Goal: Information Seeking & Learning: Understand process/instructions

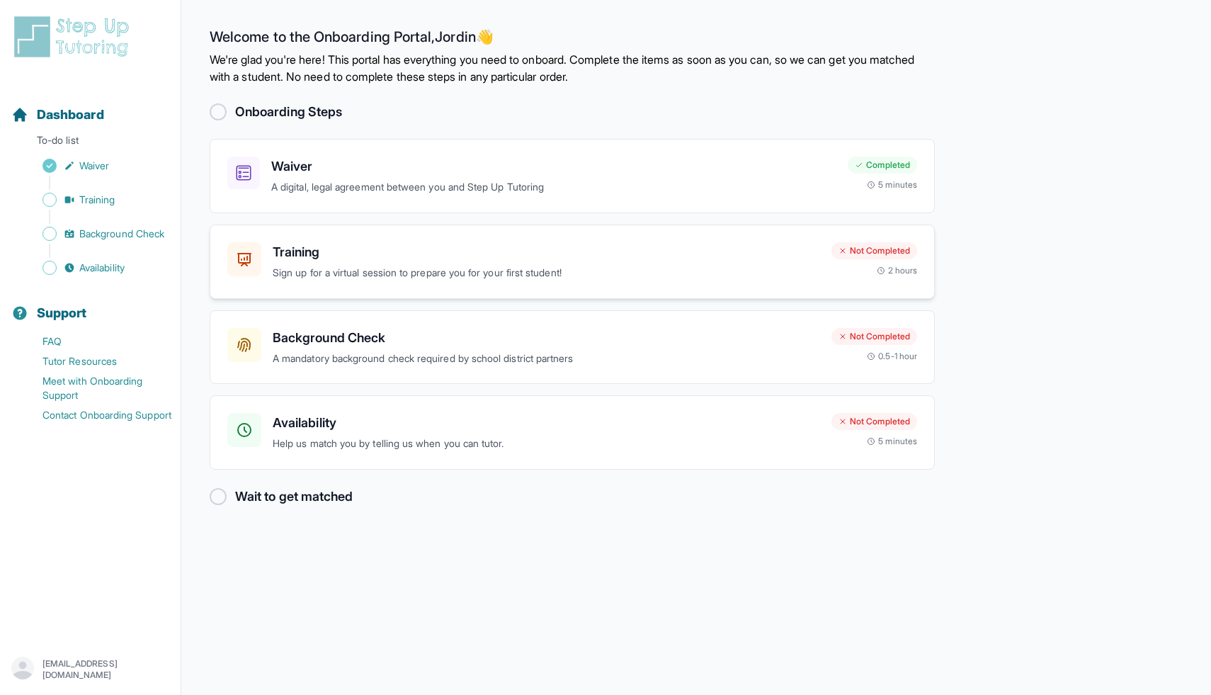
click at [523, 265] on p "Sign up for a virtual session to prepare you for your first student!" at bounding box center [546, 273] width 547 height 16
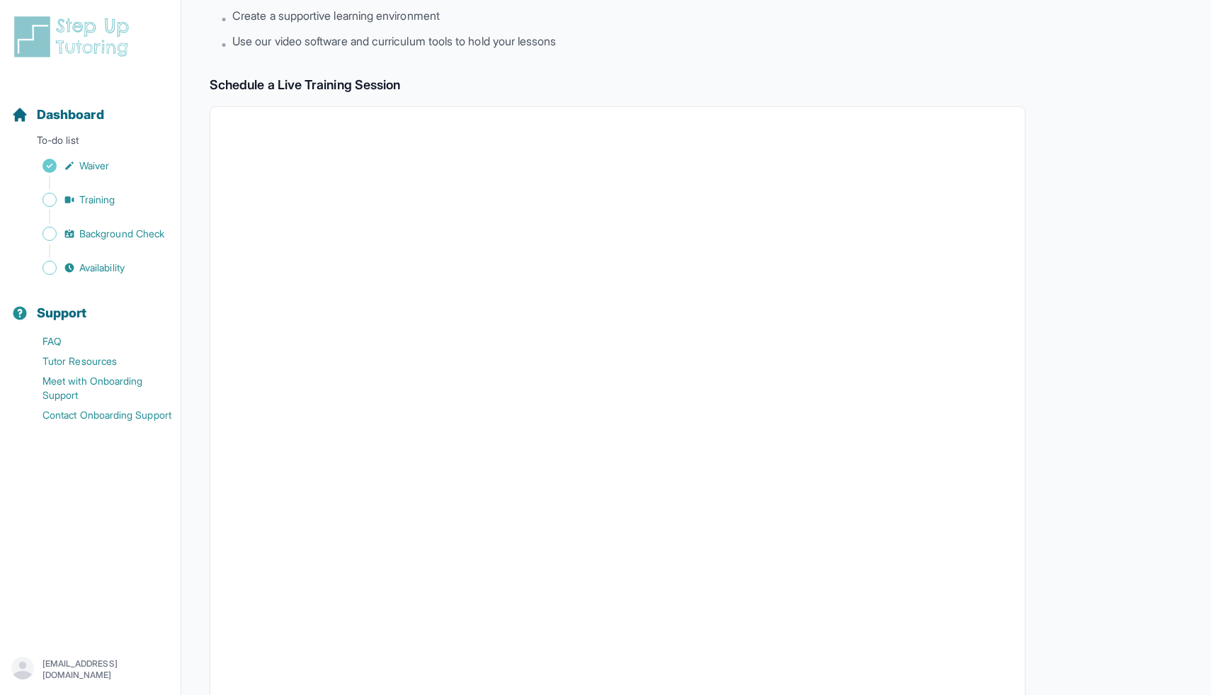
scroll to position [185, 0]
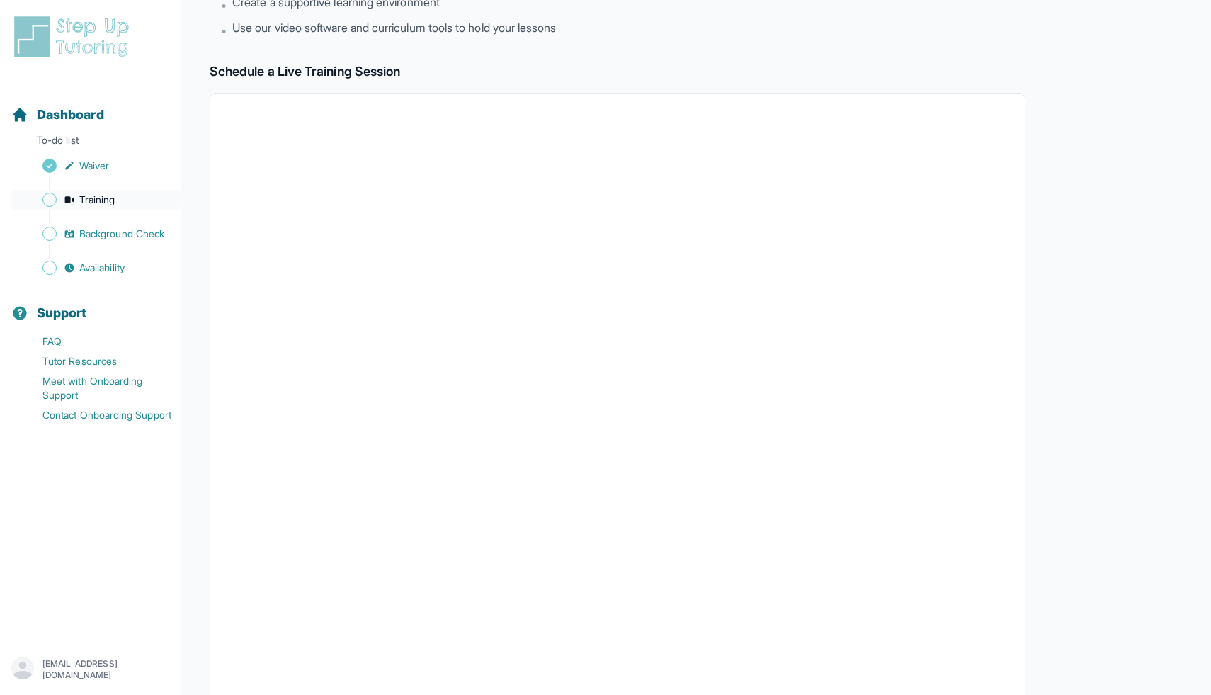
click at [54, 200] on span "Sidebar" at bounding box center [49, 200] width 14 height 14
click at [74, 196] on icon "Sidebar" at bounding box center [69, 199] width 11 height 11
click at [72, 225] on link "Background Check" at bounding box center [95, 234] width 169 height 20
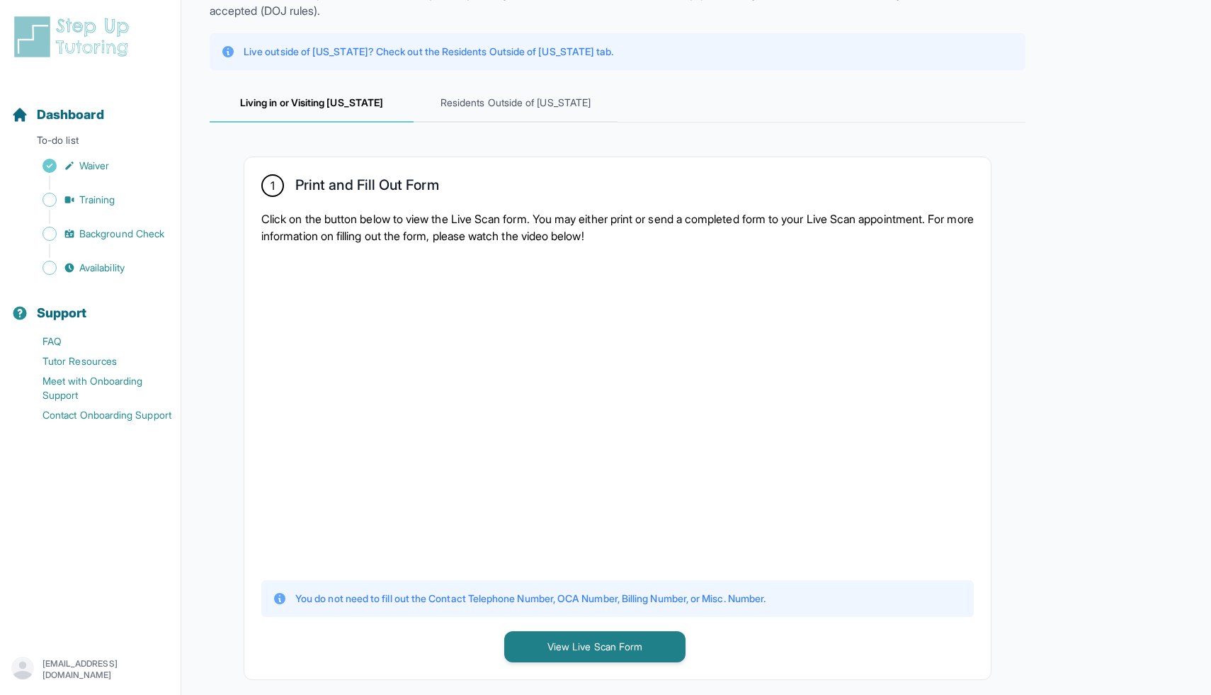
scroll to position [123, 0]
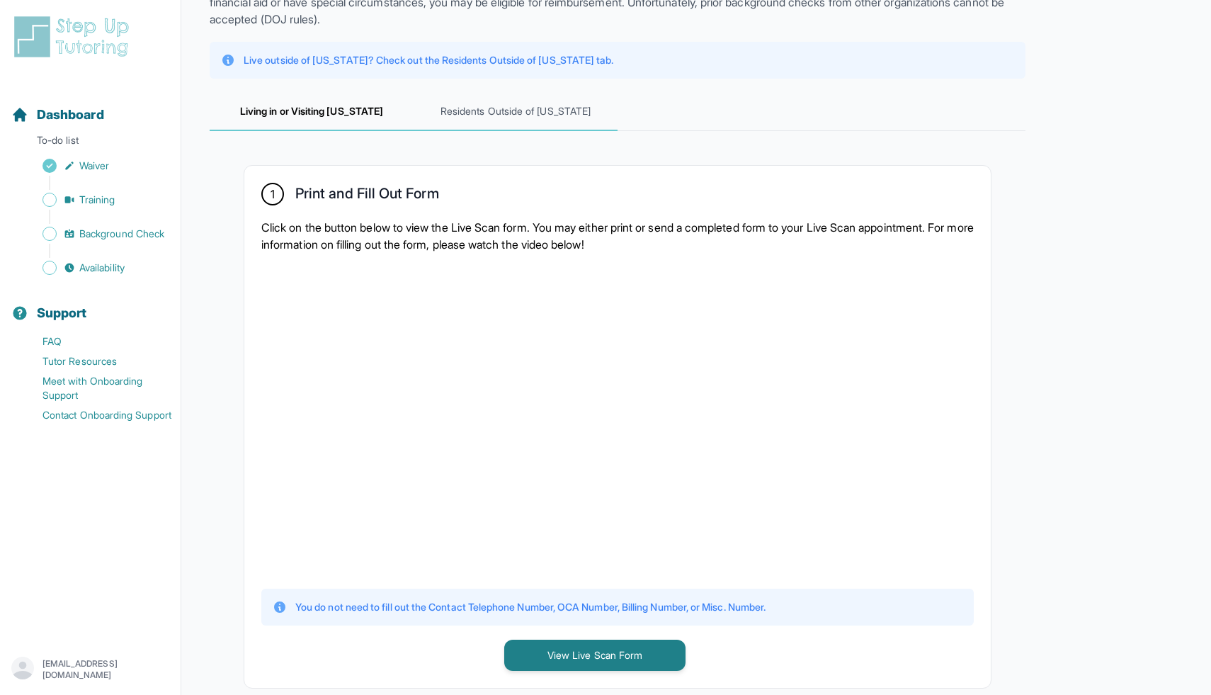
click at [518, 123] on span "Residents Outside of [US_STATE]" at bounding box center [516, 112] width 204 height 38
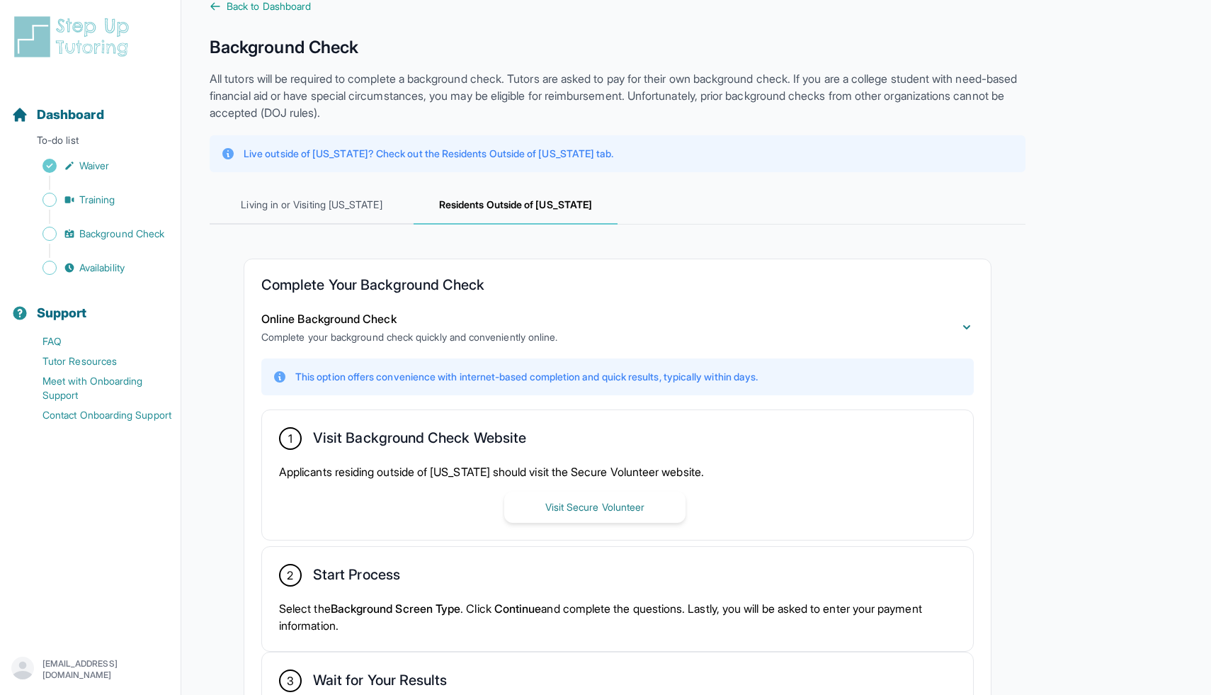
scroll to position [8, 0]
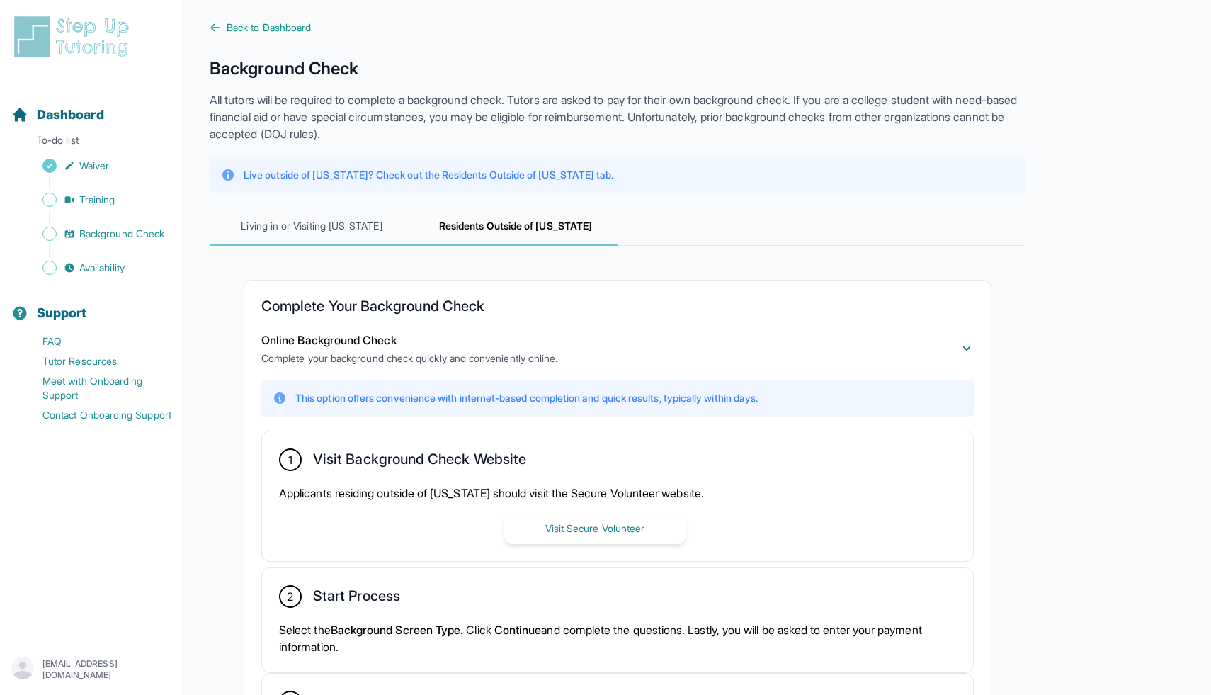
click at [324, 229] on span "Living in or Visiting [US_STATE]" at bounding box center [312, 227] width 204 height 38
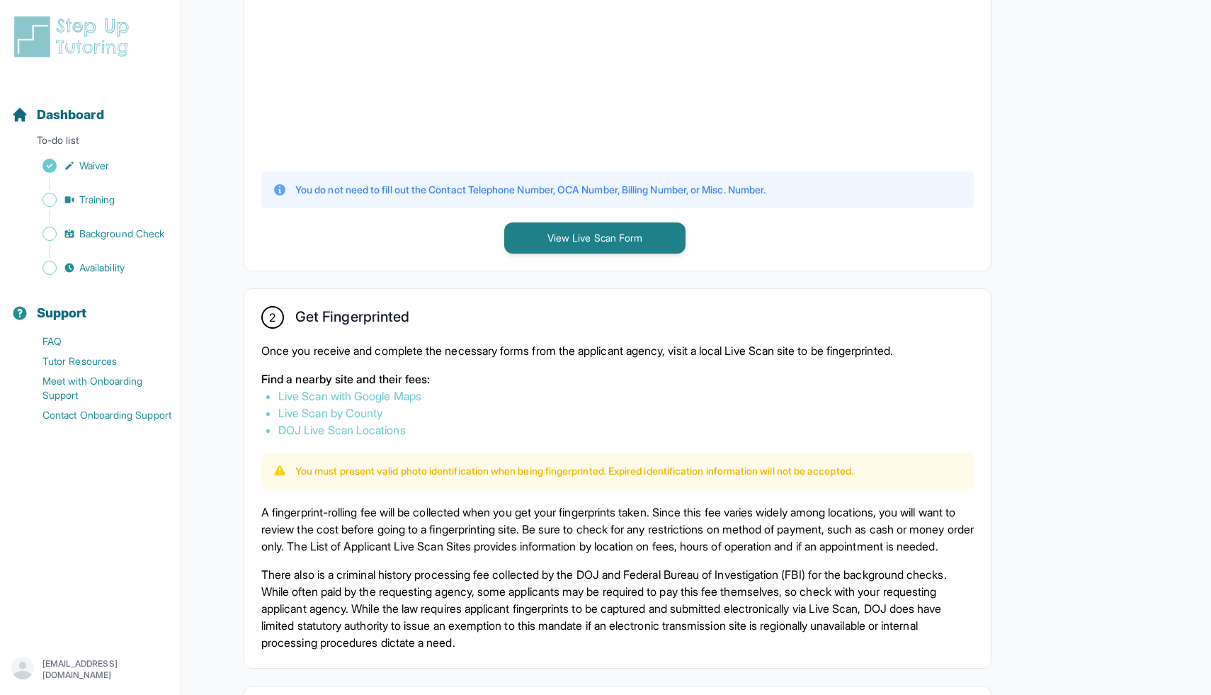
scroll to position [544, 0]
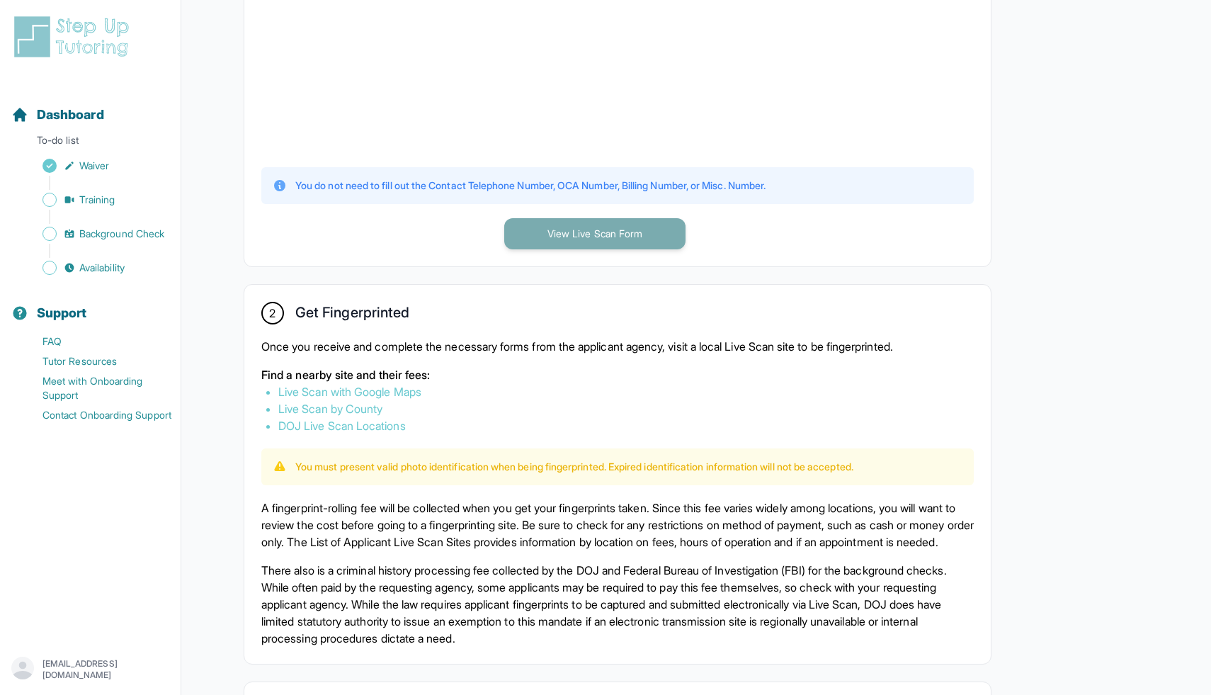
click at [565, 236] on button "View Live Scan Form" at bounding box center [594, 233] width 181 height 31
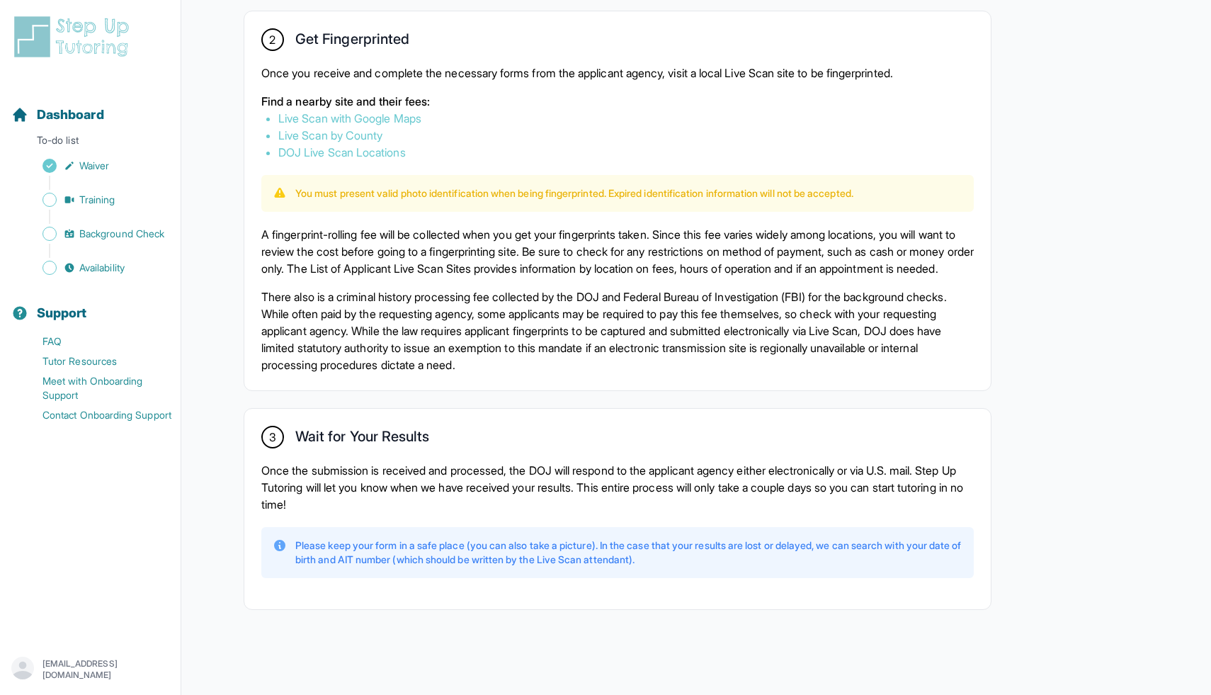
scroll to position [823, 0]
click at [365, 128] on link "Live Scan by County" at bounding box center [330, 135] width 104 height 14
click at [385, 111] on link "Live Scan with Google Maps" at bounding box center [349, 118] width 143 height 14
click at [375, 129] on link "Live Scan by County" at bounding box center [330, 135] width 104 height 14
click at [361, 145] on link "DOJ Live Scan Locations" at bounding box center [341, 152] width 127 height 14
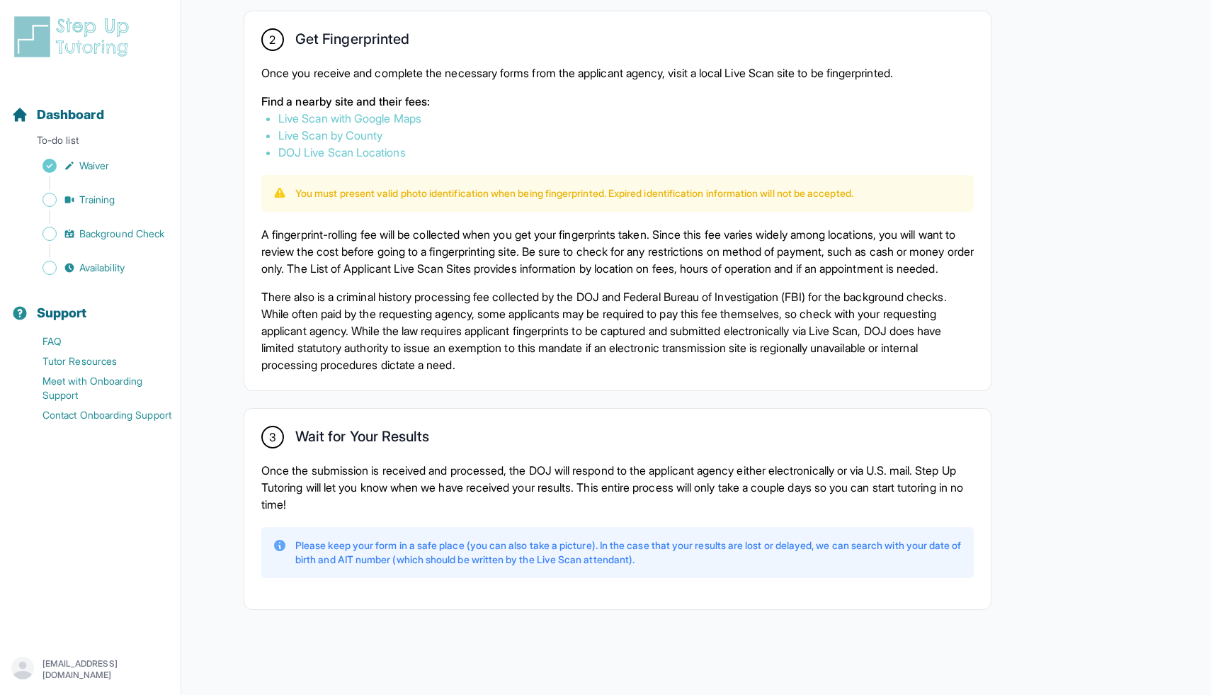
scroll to position [833, 0]
click at [103, 268] on span "Availability" at bounding box center [101, 268] width 45 height 14
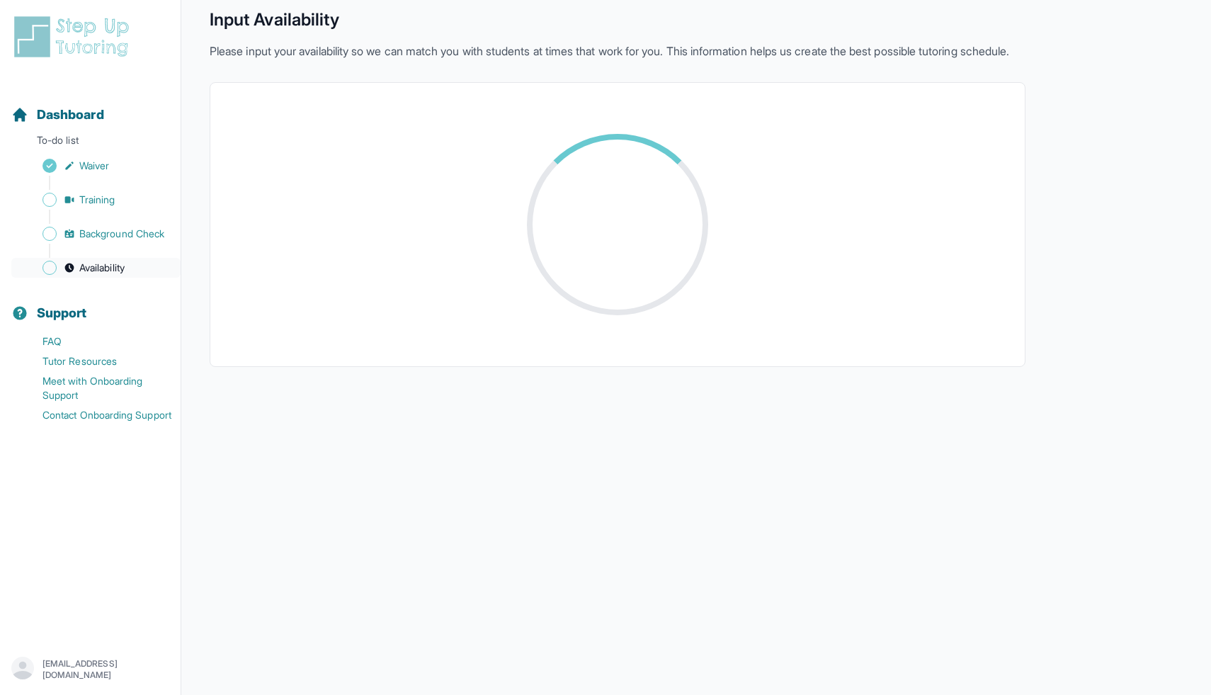
scroll to position [128, 0]
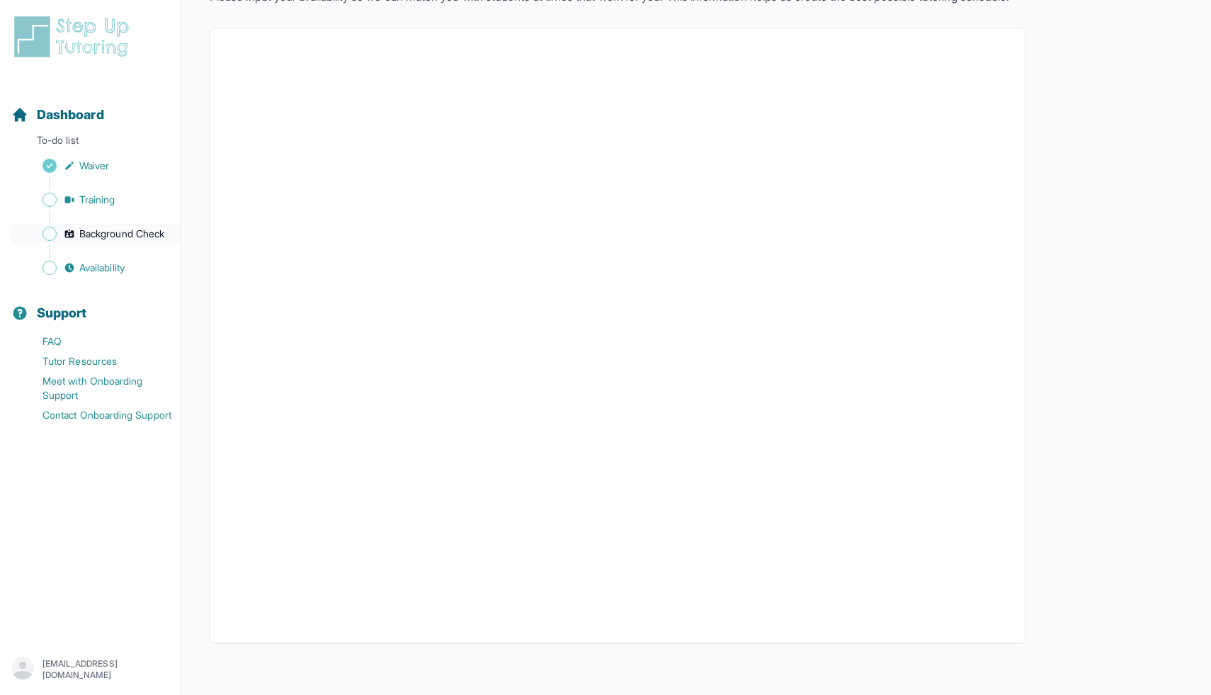
click at [91, 236] on span "Background Check" at bounding box center [121, 234] width 85 height 14
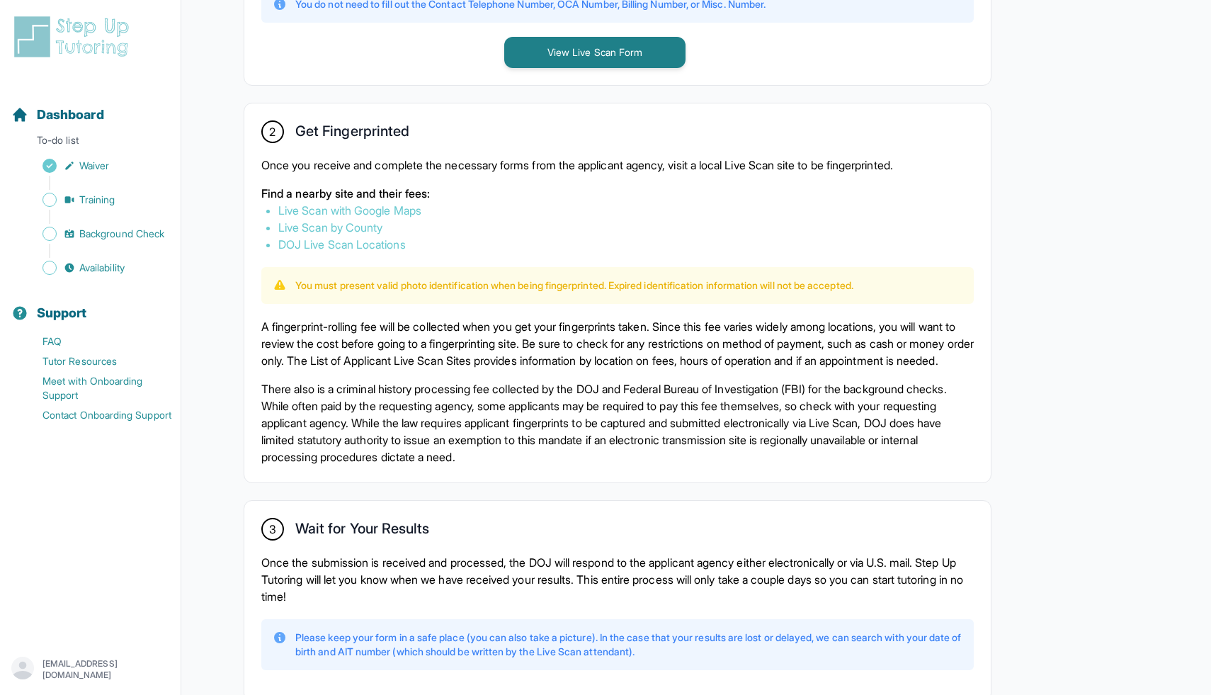
scroll to position [833, 0]
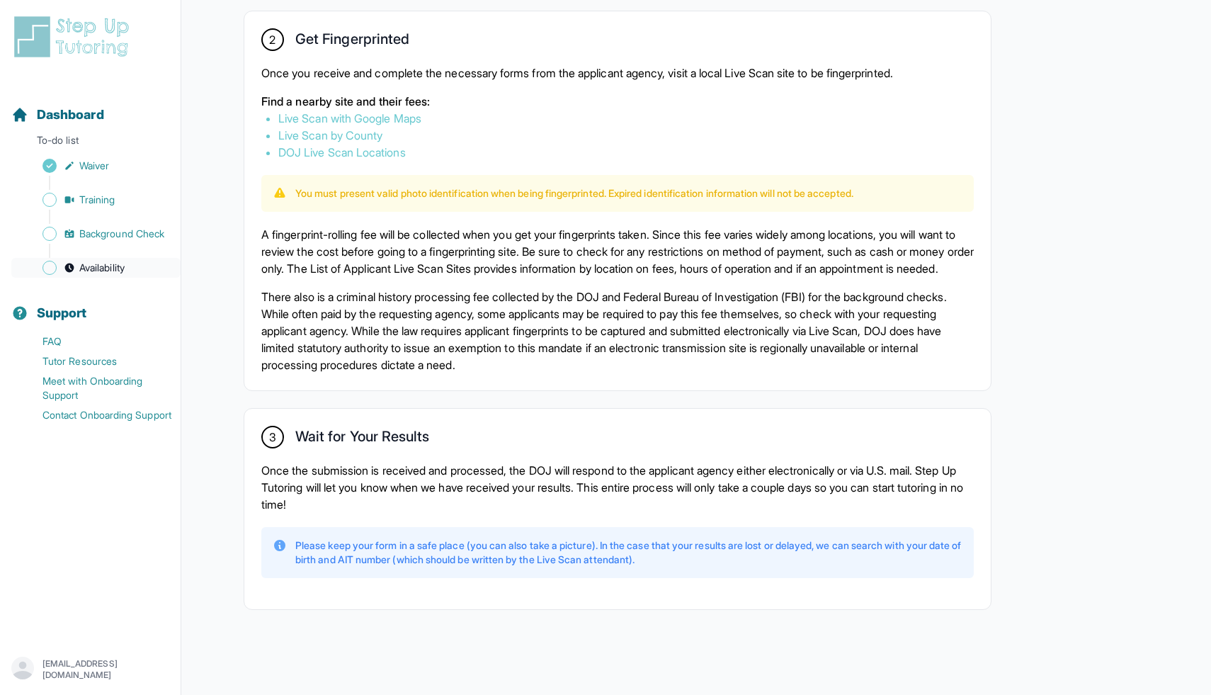
click at [112, 271] on span "Availability" at bounding box center [101, 268] width 45 height 14
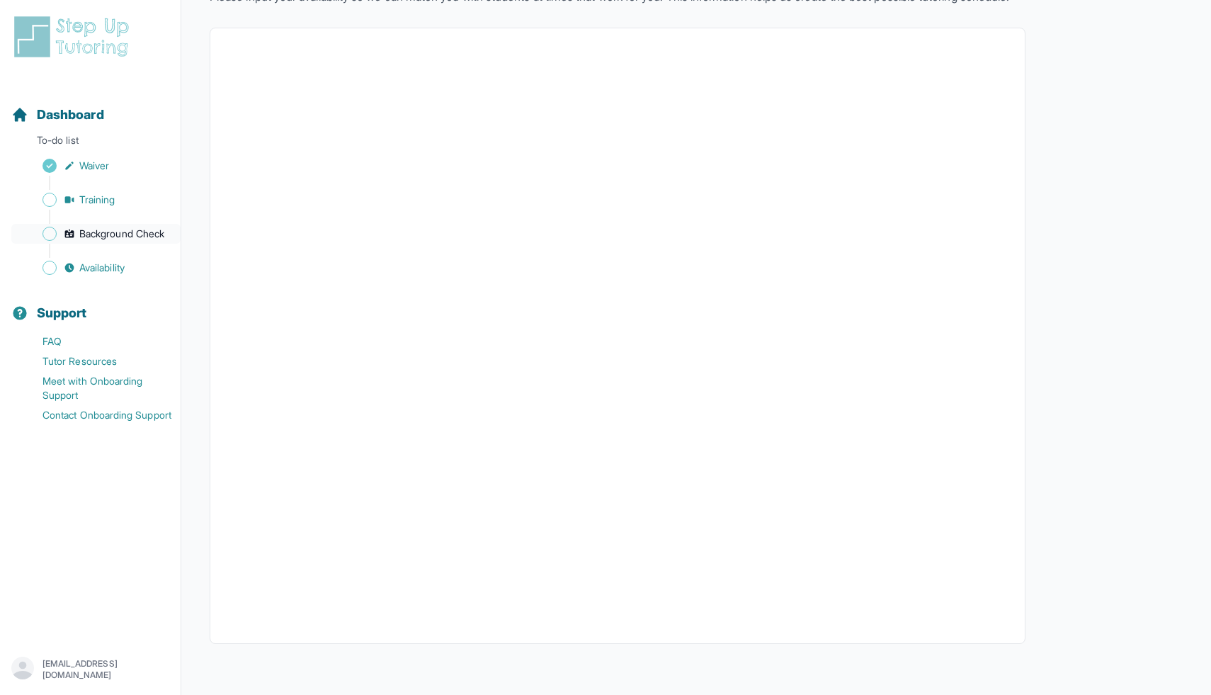
click at [104, 238] on span "Background Check" at bounding box center [121, 234] width 85 height 14
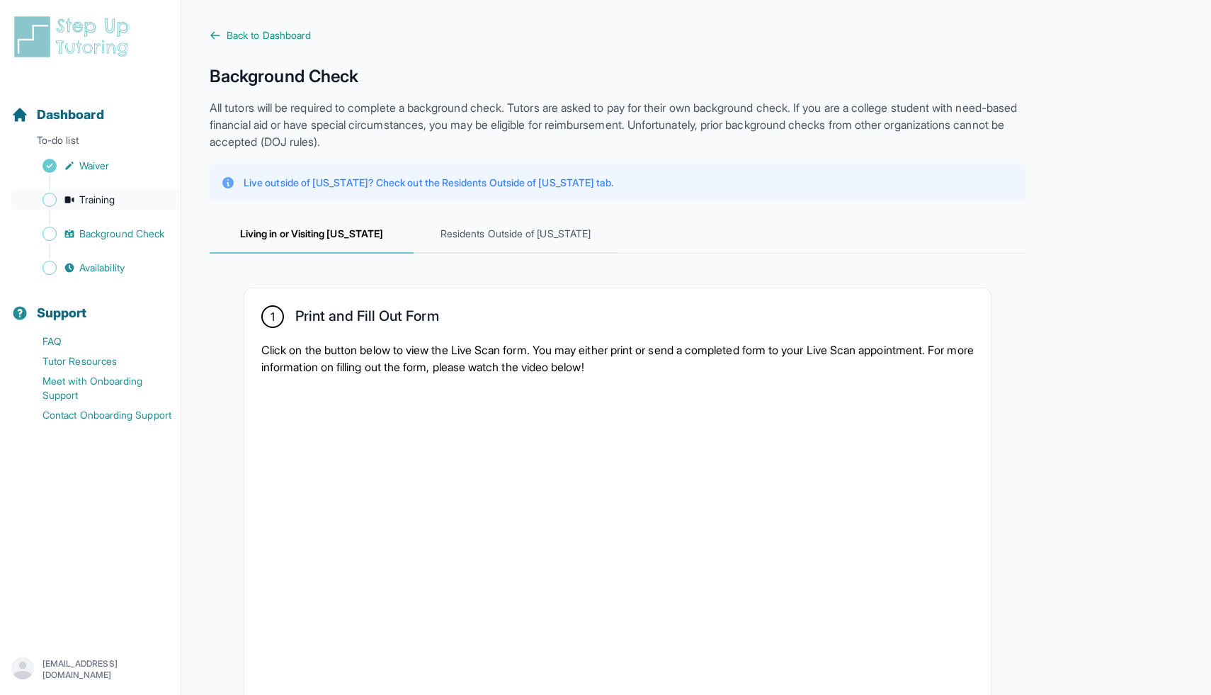
click at [102, 201] on span "Training" at bounding box center [97, 200] width 36 height 14
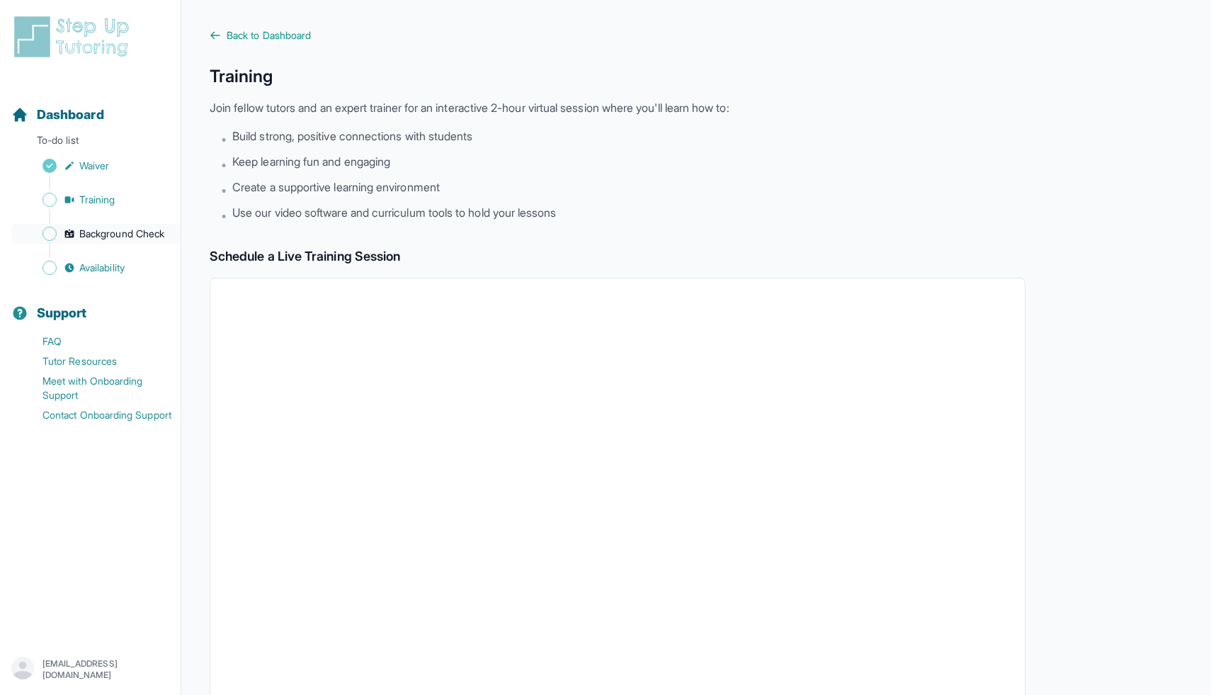
click at [103, 227] on span "Background Check" at bounding box center [121, 234] width 85 height 14
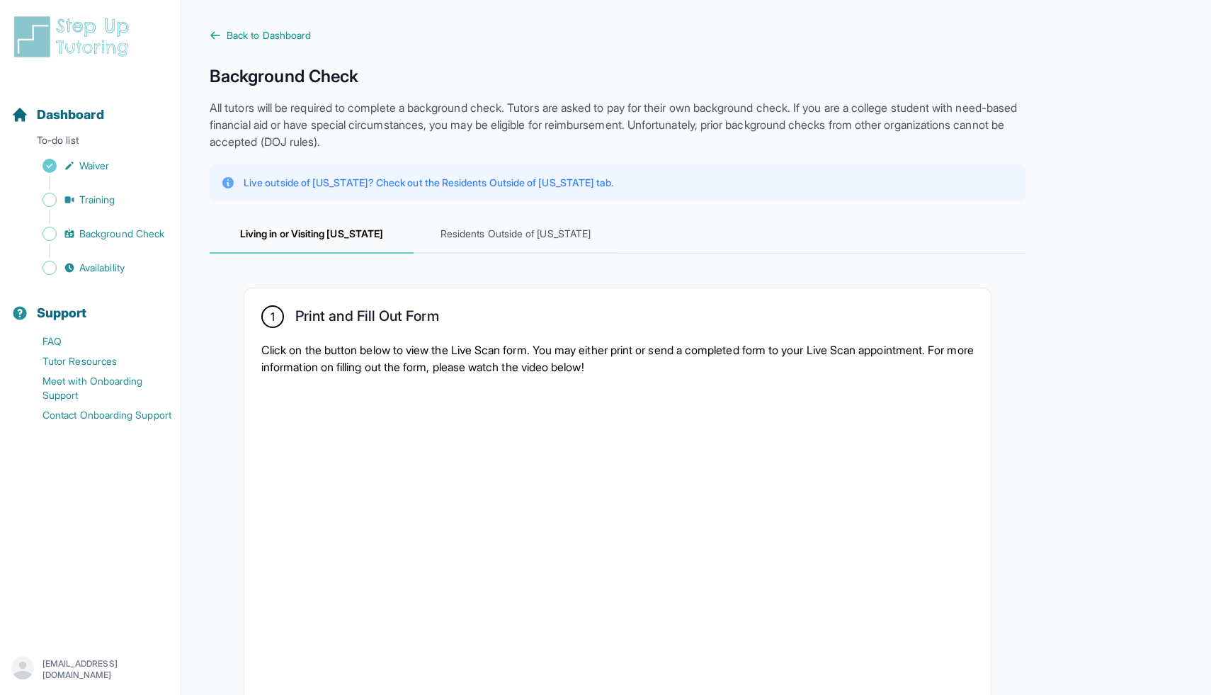
click at [97, 245] on div "Sidebar" at bounding box center [93, 251] width 164 height 14
click at [92, 259] on link "Availability" at bounding box center [95, 268] width 169 height 20
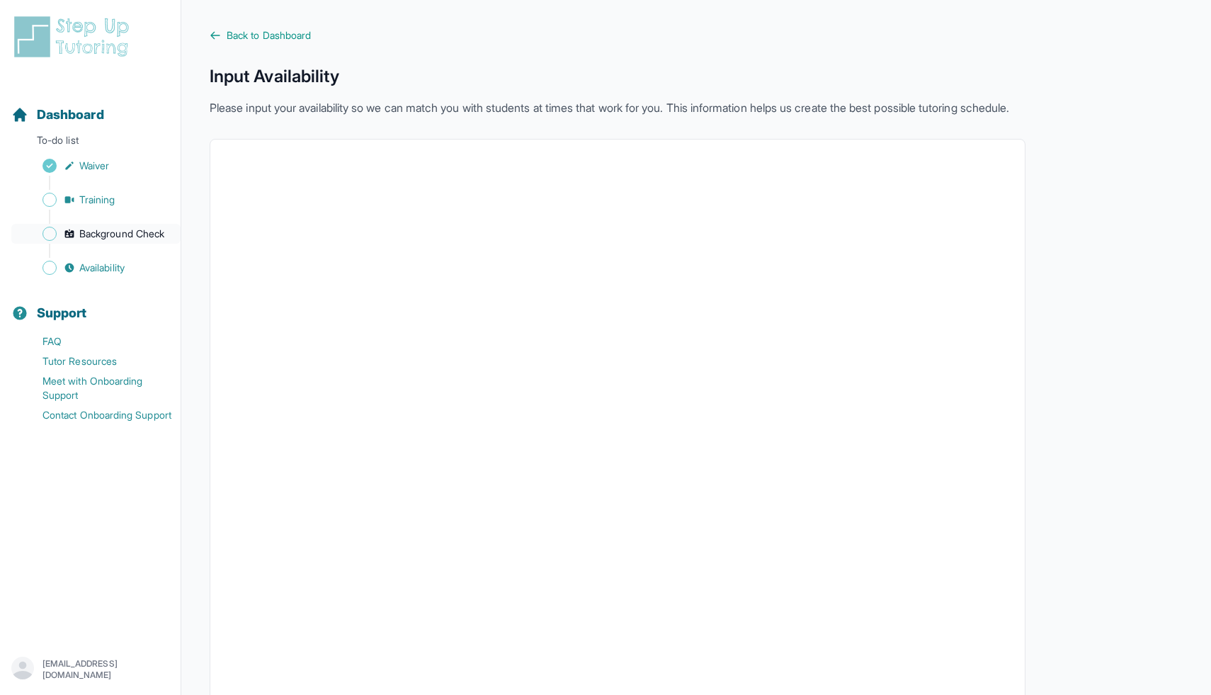
click at [127, 237] on span "Background Check" at bounding box center [121, 234] width 85 height 14
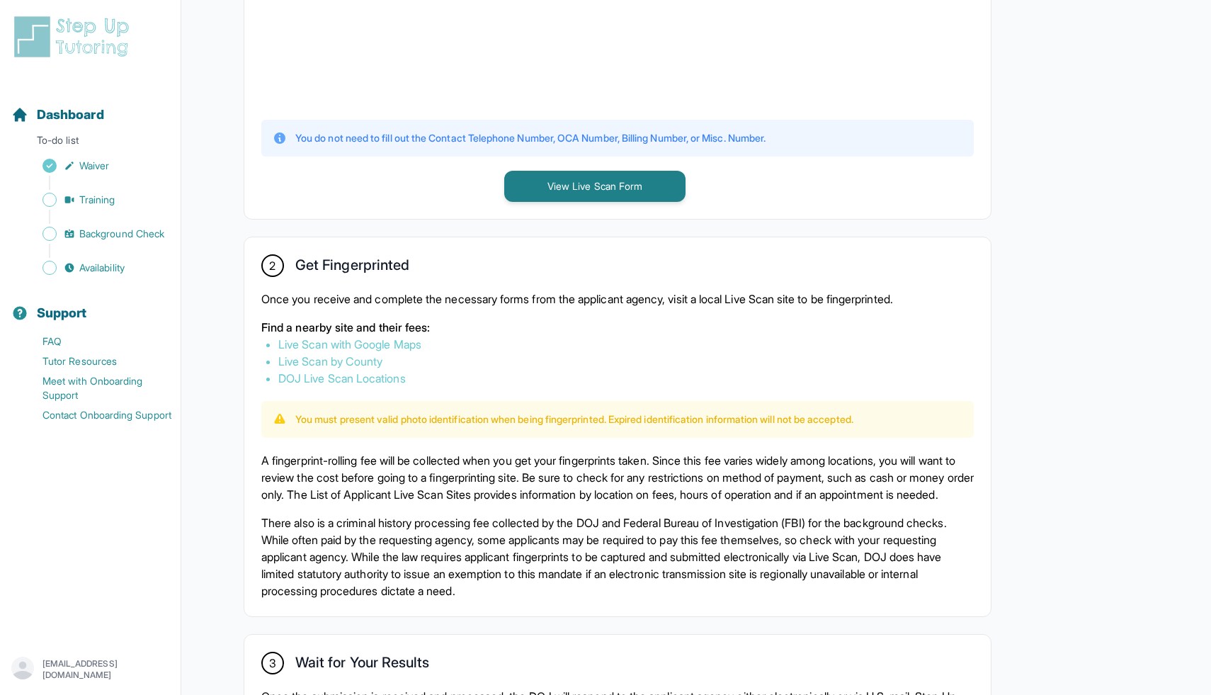
scroll to position [640, 0]
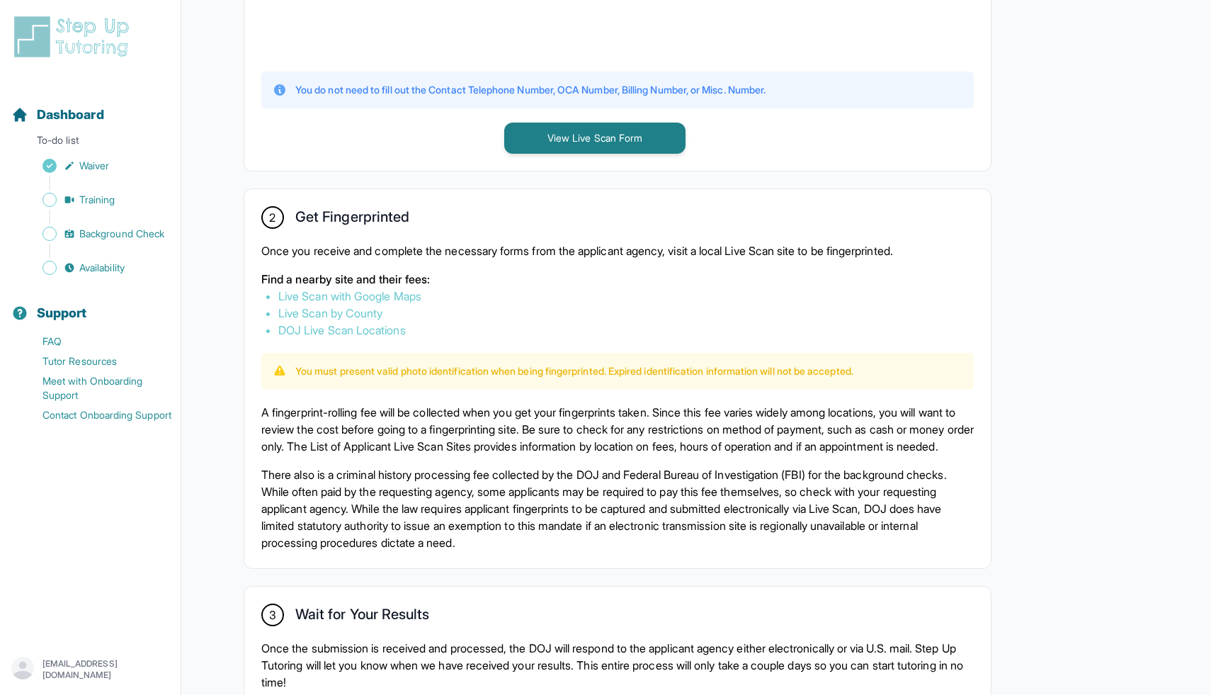
click at [404, 290] on link "Live Scan with Google Maps" at bounding box center [349, 296] width 143 height 14
click at [364, 329] on link "DOJ Live Scan Locations" at bounding box center [341, 330] width 127 height 14
click at [332, 316] on link "Live Scan by County" at bounding box center [330, 313] width 104 height 14
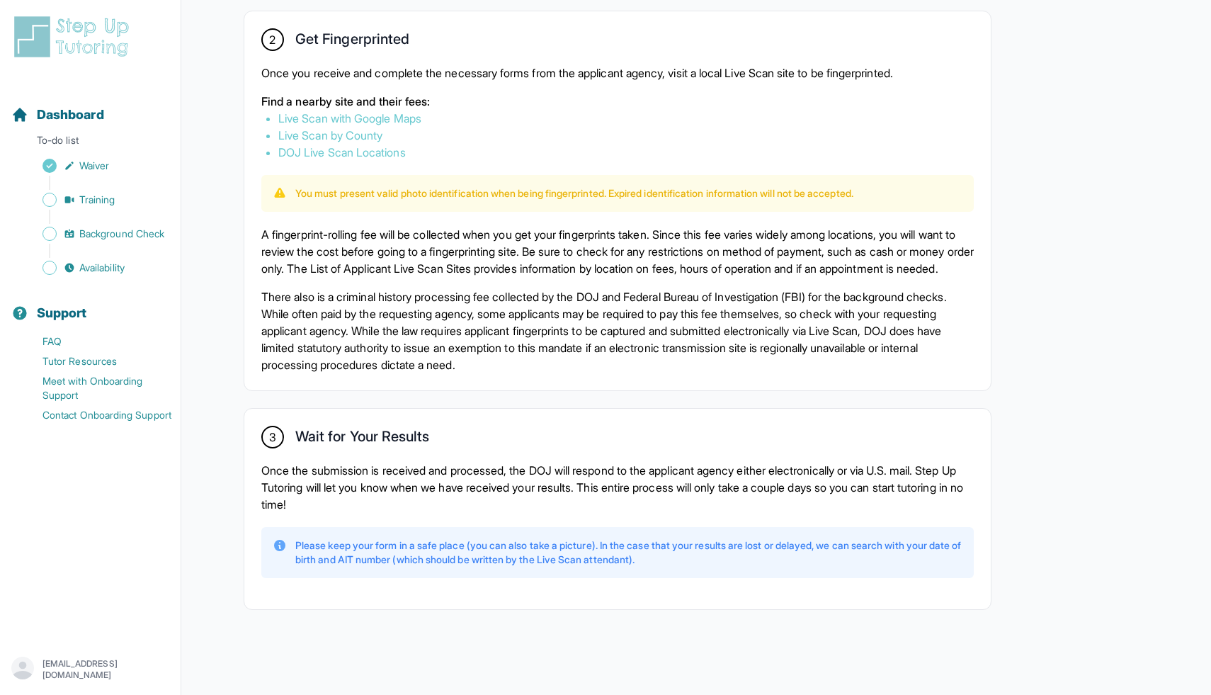
scroll to position [829, 0]
